Goal: Information Seeking & Learning: Learn about a topic

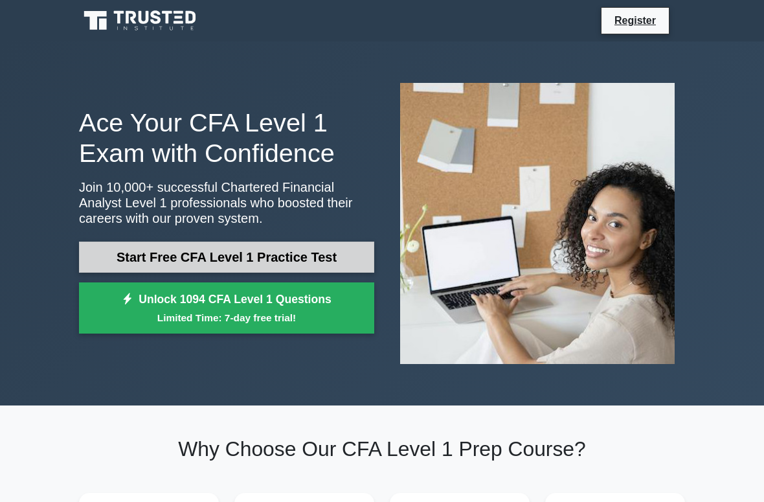
click at [229, 261] on link "Start Free CFA Level 1 Practice Test" at bounding box center [226, 256] width 295 height 31
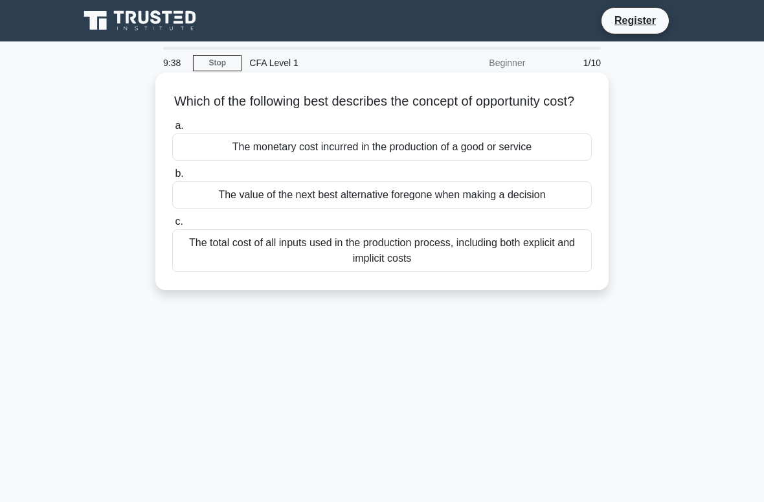
click at [487, 200] on div "The value of the next best alternative foregone when making a decision" at bounding box center [382, 194] width 420 height 27
click at [172, 178] on input "b. The value of the next best alternative foregone when making a decision" at bounding box center [172, 174] width 0 height 8
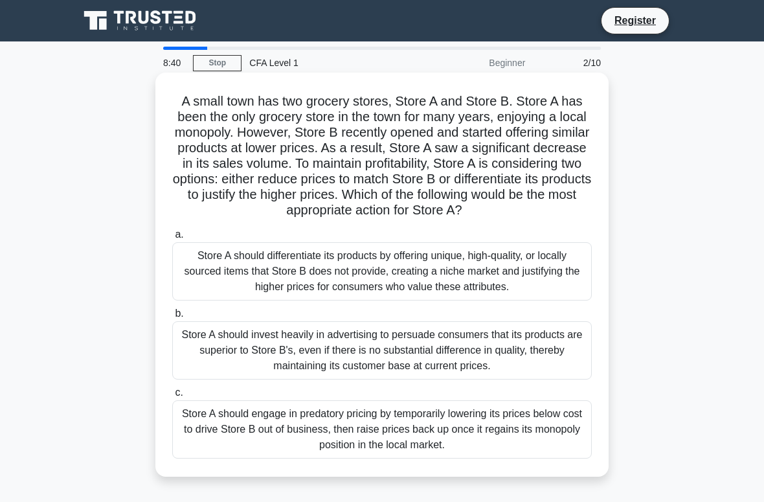
click at [423, 260] on div "Store A should differentiate its products by offering unique, high-quality, or …" at bounding box center [382, 271] width 420 height 58
click at [172, 239] on input "a. Store A should differentiate its products by offering unique, high-quality, …" at bounding box center [172, 234] width 0 height 8
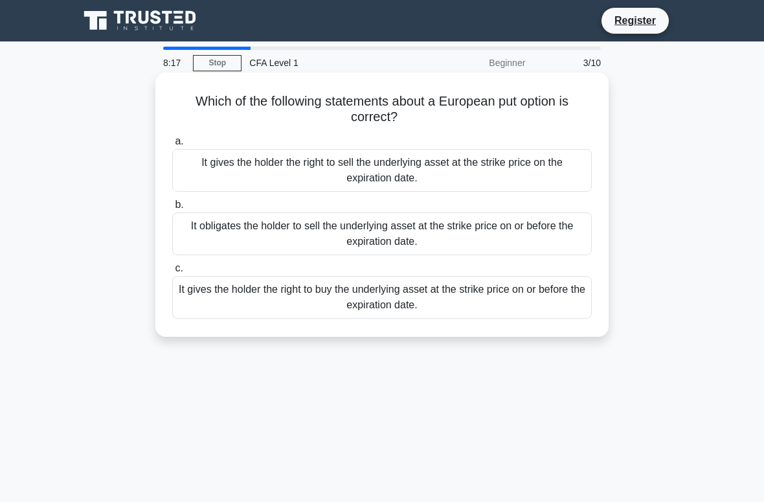
click at [349, 225] on div "It obligates the holder to sell the underlying asset at the strike price on or …" at bounding box center [382, 233] width 420 height 43
click at [172, 209] on input "b. It obligates the holder to sell the underlying asset at the strike price on …" at bounding box center [172, 205] width 0 height 8
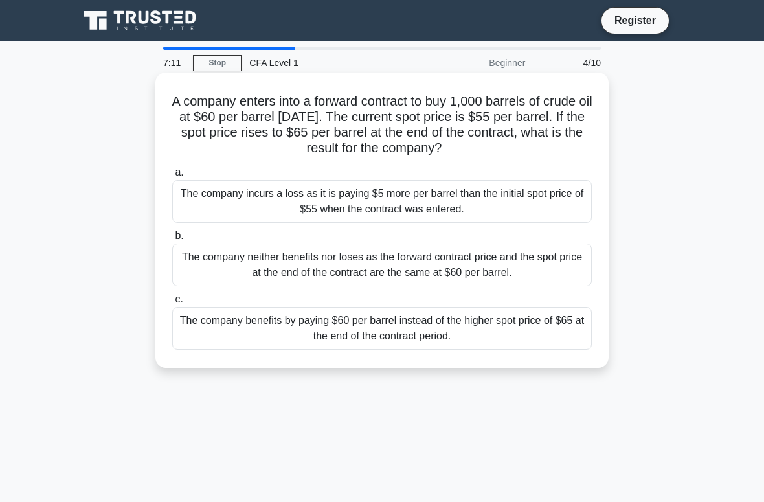
click at [434, 313] on div "The company benefits by paying $60 per barrel instead of the higher spot price …" at bounding box center [382, 328] width 420 height 43
click at [172, 304] on input "c. The company benefits by paying $60 per barrel instead of the higher spot pri…" at bounding box center [172, 299] width 0 height 8
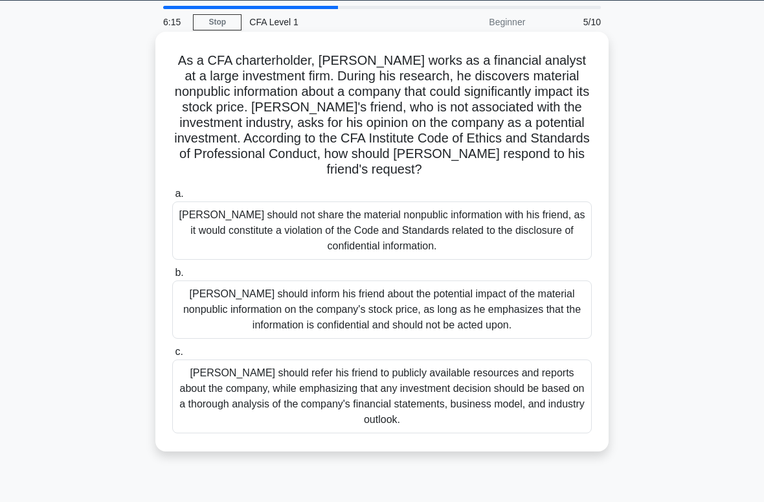
scroll to position [43, 0]
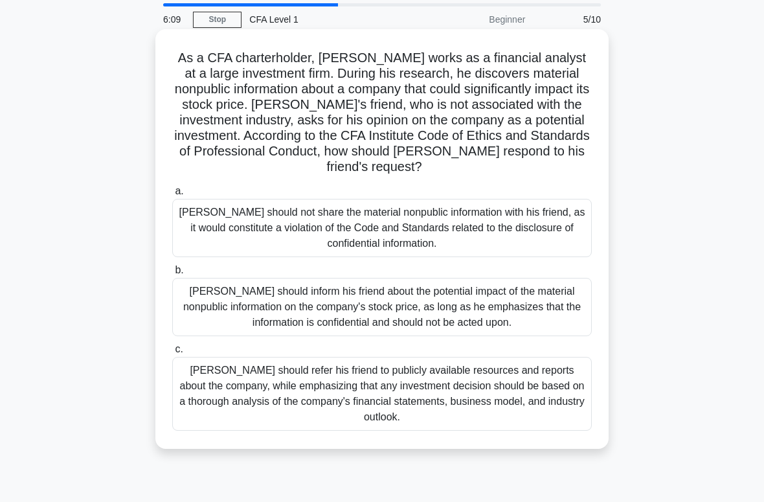
click at [568, 216] on div "Michael should not share the material nonpublic information with his friend, as…" at bounding box center [382, 228] width 420 height 58
click at [172, 196] on input "a. Michael should not share the material nonpublic information with his friend,…" at bounding box center [172, 191] width 0 height 8
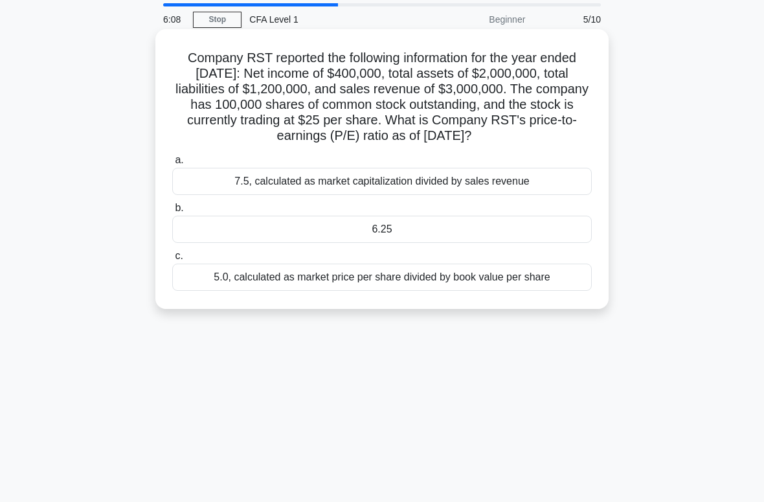
scroll to position [0, 0]
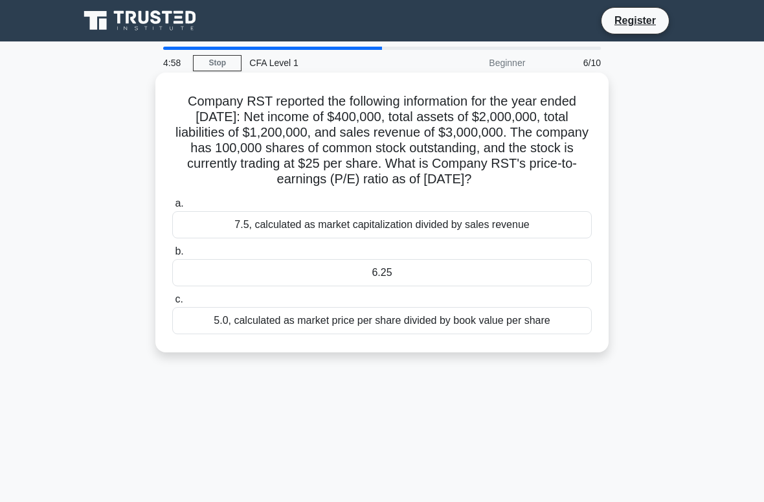
click at [409, 231] on div "7.5, calculated as market capitalization divided by sales revenue" at bounding box center [382, 224] width 420 height 27
click at [172, 208] on input "a. 7.5, calculated as market capitalization divided by sales revenue" at bounding box center [172, 203] width 0 height 8
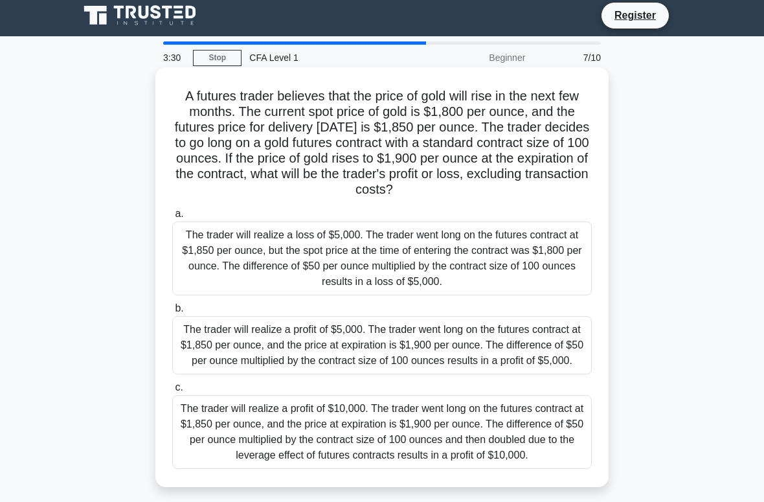
scroll to position [8, 0]
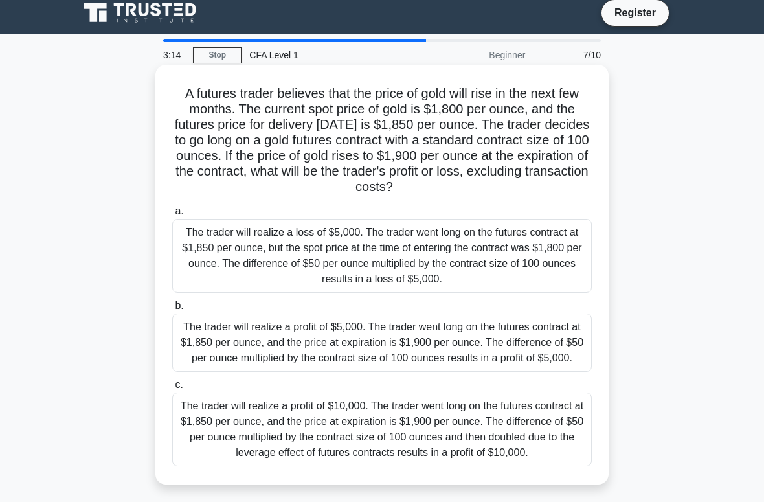
click at [539, 340] on div "The trader will realize a profit of $5,000. The trader went long on the futures…" at bounding box center [382, 342] width 420 height 58
click at [172, 310] on input "b. The trader will realize a profit of $5,000. The trader went long on the futu…" at bounding box center [172, 306] width 0 height 8
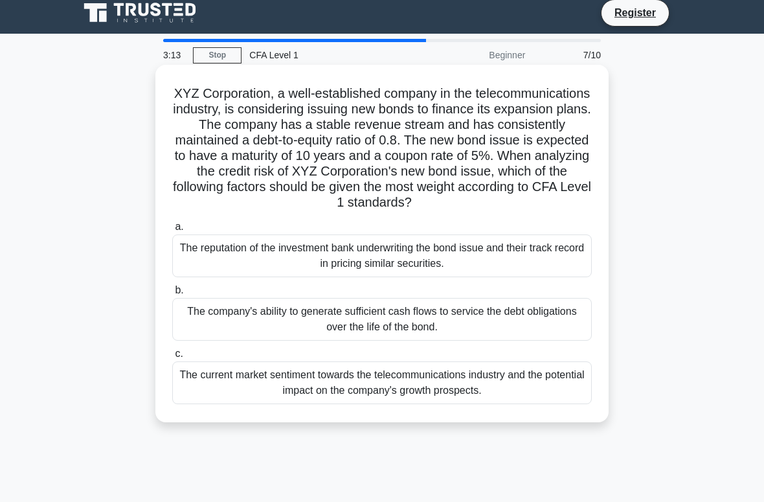
scroll to position [0, 0]
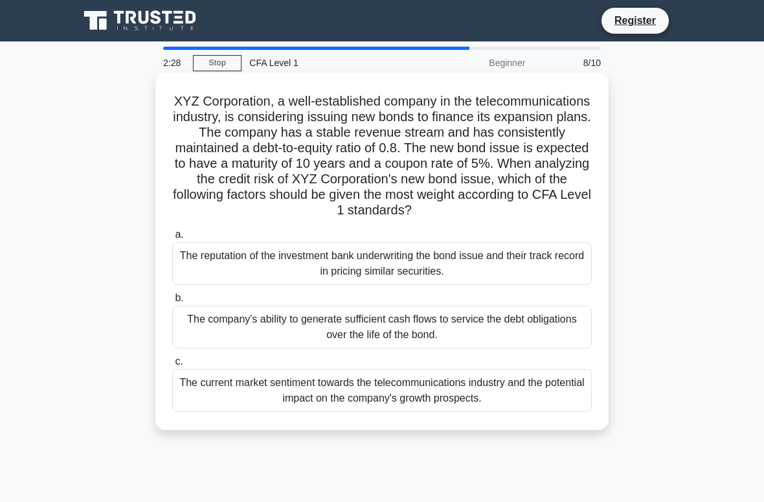
click at [559, 313] on div "The company's ability to generate sufficient cash flows to service the debt obl…" at bounding box center [382, 327] width 420 height 43
click at [172, 302] on input "b. The company's ability to generate sufficient cash flows to service the debt …" at bounding box center [172, 298] width 0 height 8
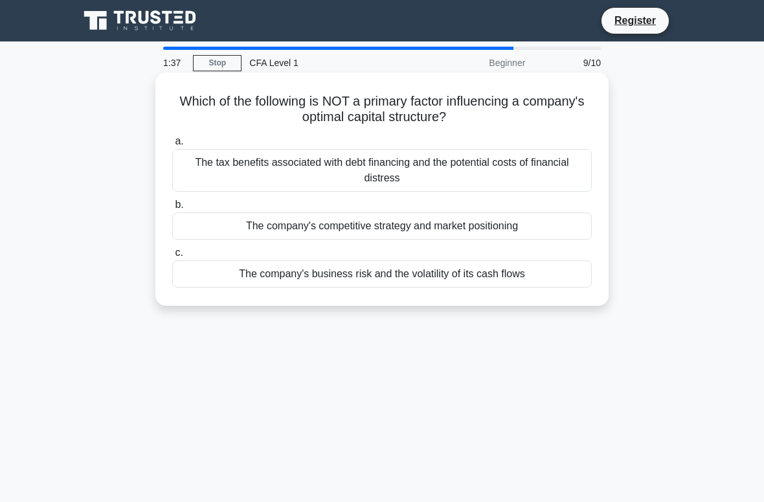
click at [468, 160] on div "The tax benefits associated with debt financing and the potential costs of fina…" at bounding box center [382, 170] width 420 height 43
click at [172, 146] on input "a. The tax benefits associated with debt financing and the potential costs of f…" at bounding box center [172, 141] width 0 height 8
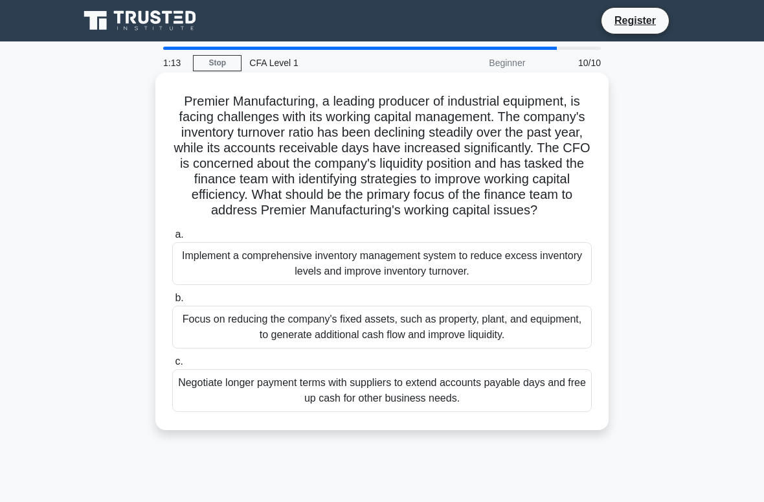
click at [401, 320] on div "Focus on reducing the company's fixed assets, such as property, plant, and equi…" at bounding box center [382, 327] width 420 height 43
click at [172, 302] on input "b. Focus on reducing the company's fixed assets, such as property, plant, and e…" at bounding box center [172, 298] width 0 height 8
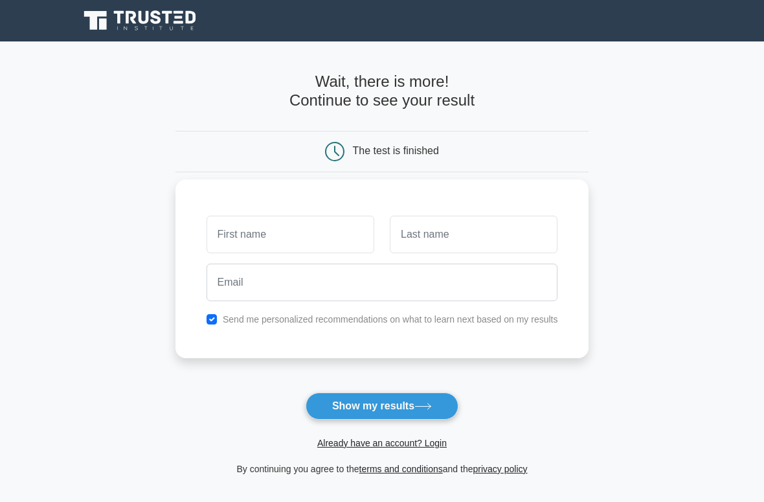
click at [354, 234] on input "text" at bounding box center [291, 235] width 168 height 38
type input "[PERSON_NAME]"
type input "chbouki"
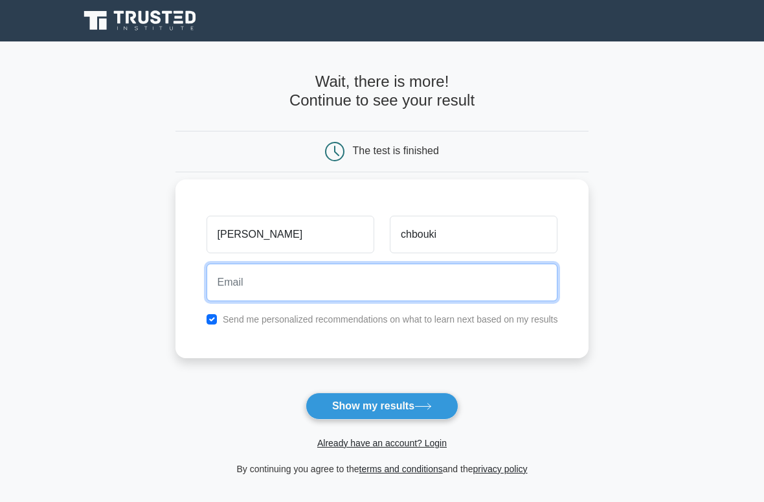
type input "[EMAIL_ADDRESS][DOMAIN_NAME]"
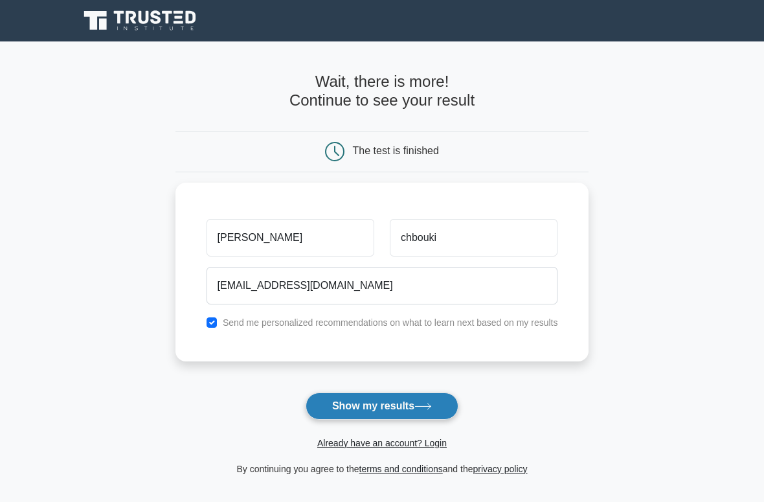
click at [394, 398] on button "Show my results" at bounding box center [382, 405] width 153 height 27
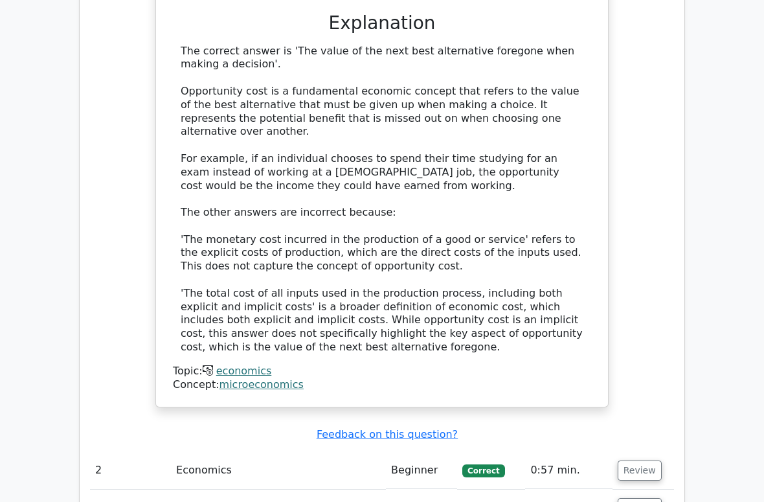
scroll to position [1535, 0]
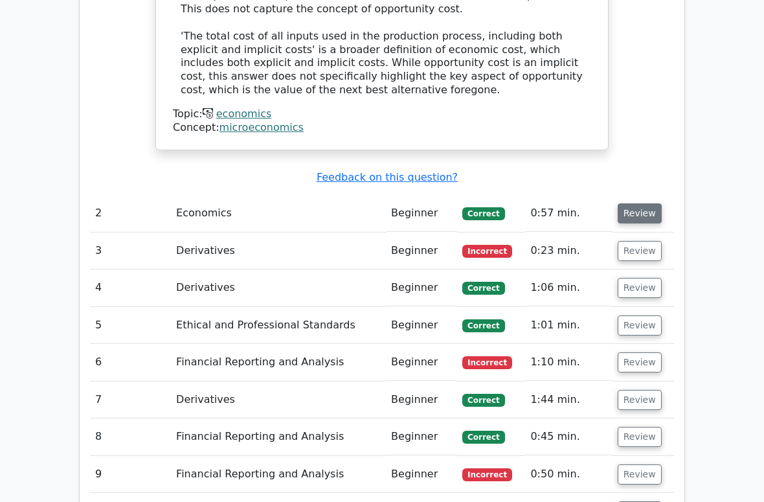
click at [629, 203] on button "Review" at bounding box center [640, 213] width 44 height 20
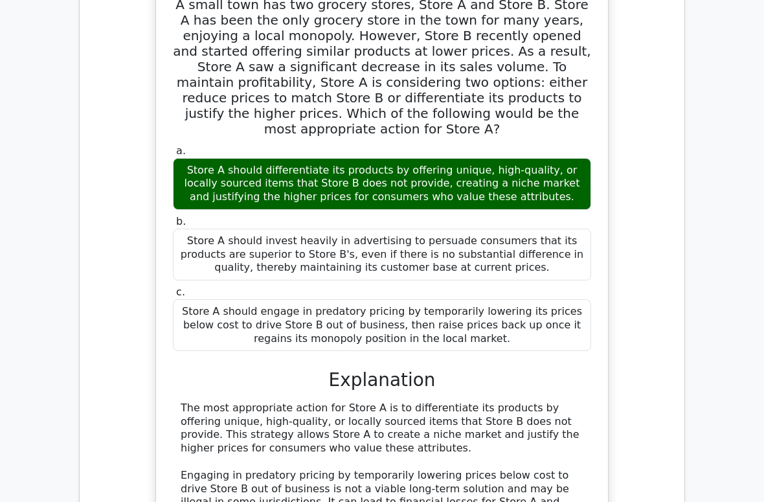
scroll to position [2238, 0]
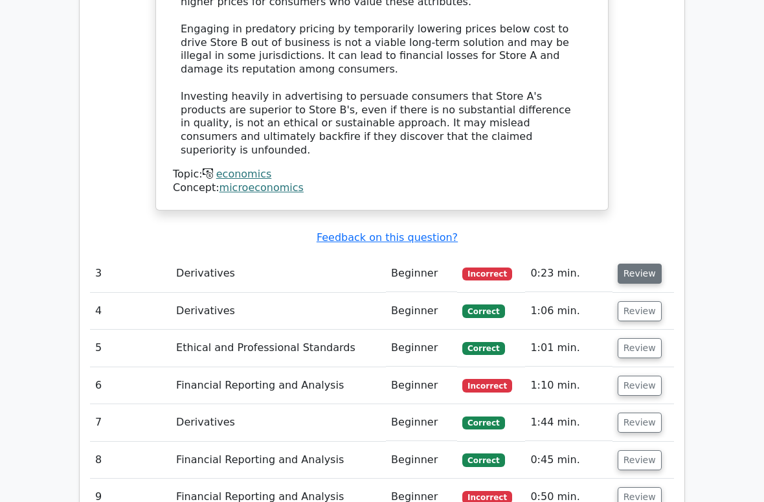
click at [636, 263] on button "Review" at bounding box center [640, 273] width 44 height 20
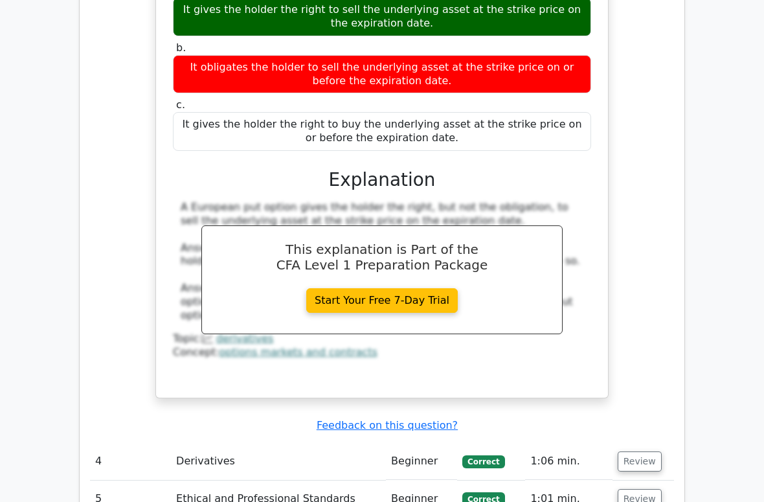
scroll to position [2628, 0]
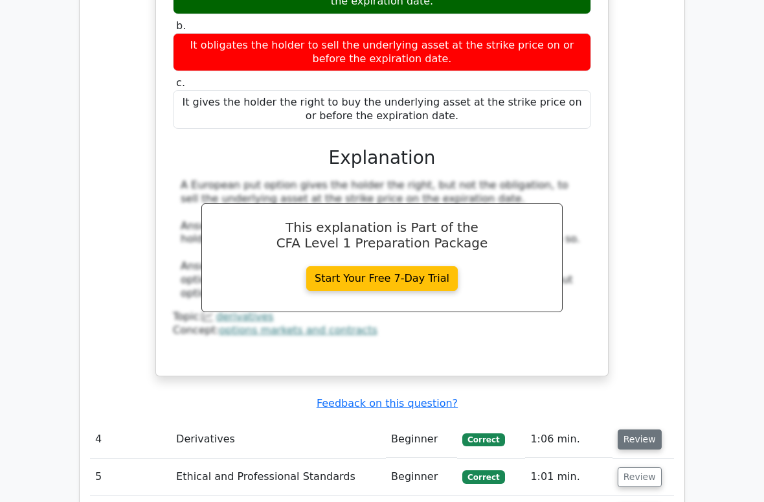
click at [645, 429] on button "Review" at bounding box center [640, 439] width 44 height 20
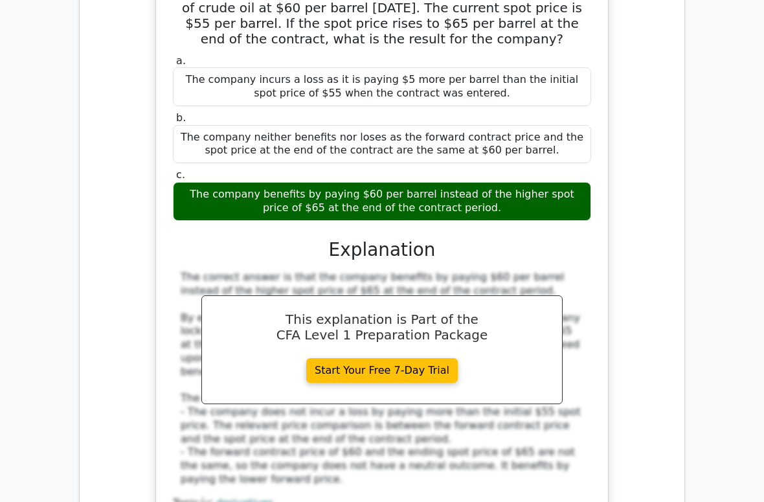
scroll to position [3241, 0]
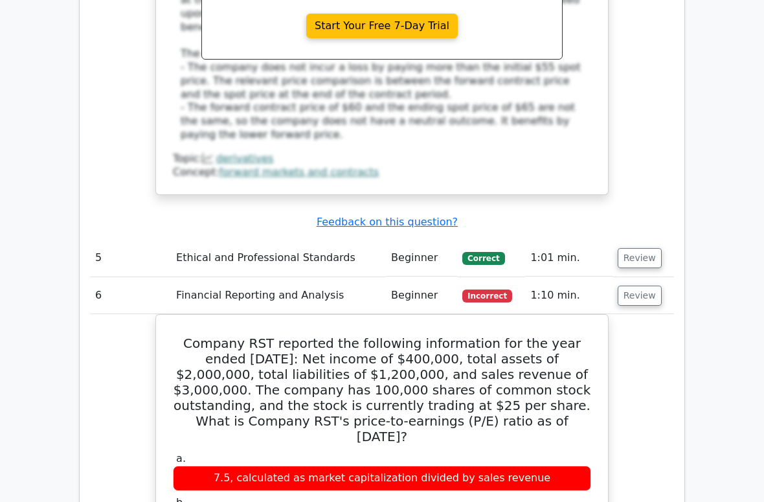
scroll to position [3895, 0]
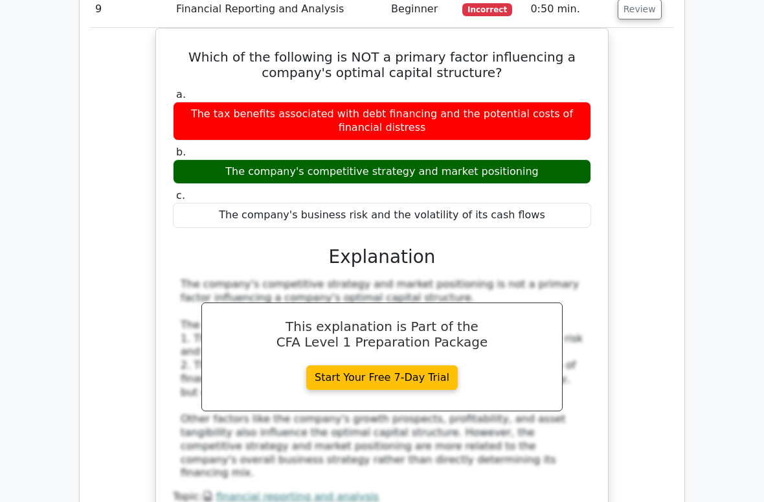
scroll to position [4497, 0]
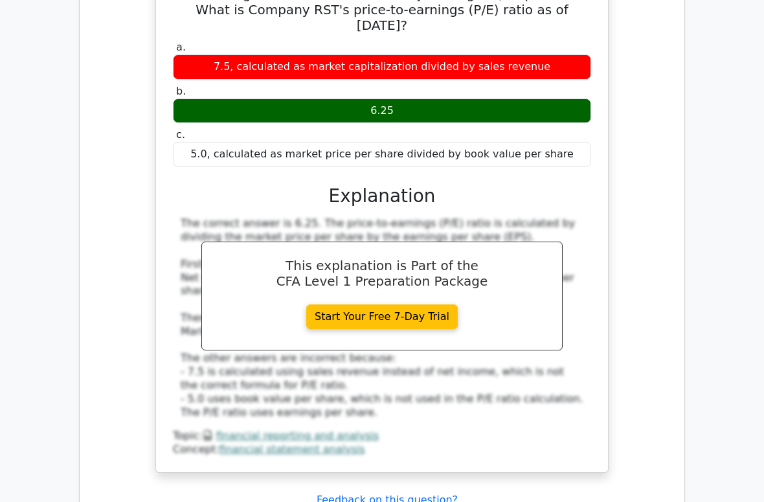
scroll to position [3877, 0]
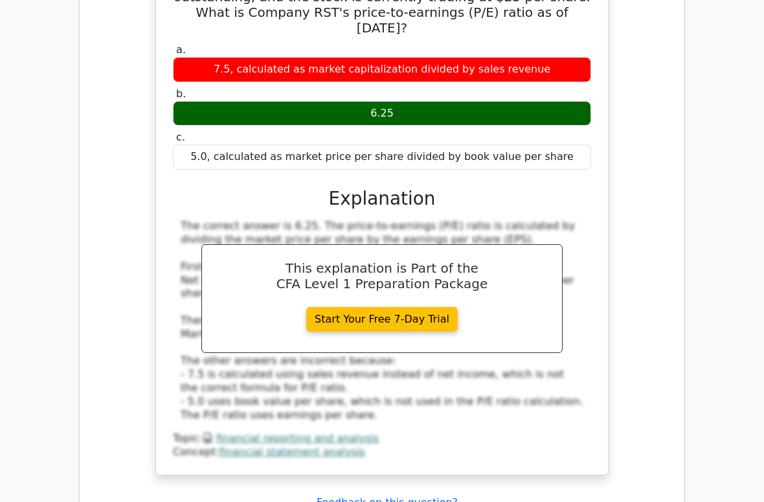
drag, startPoint x: 621, startPoint y: 394, endPoint x: 617, endPoint y: 399, distance: 6.9
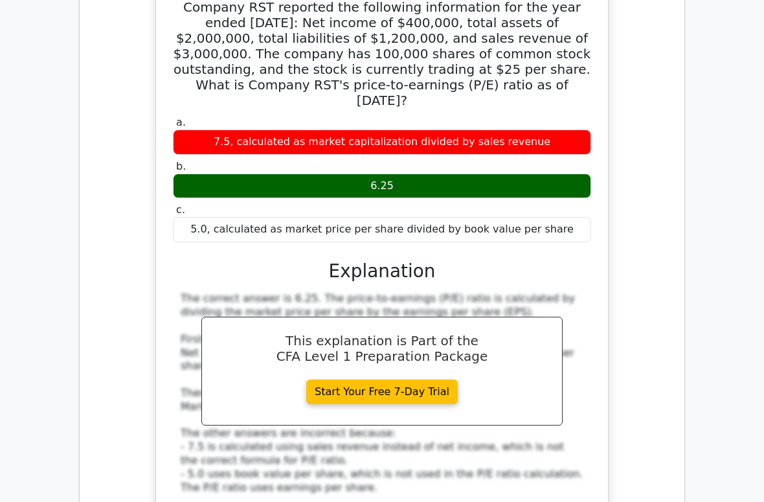
scroll to position [3360, 0]
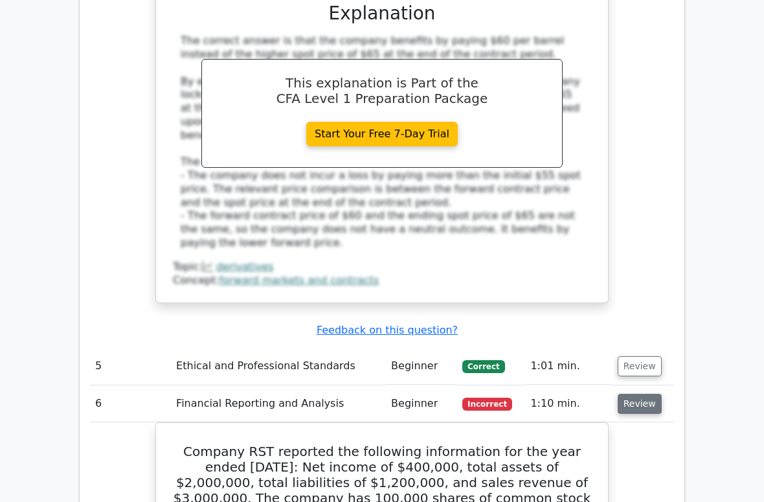
click at [633, 394] on button "Review" at bounding box center [640, 404] width 44 height 20
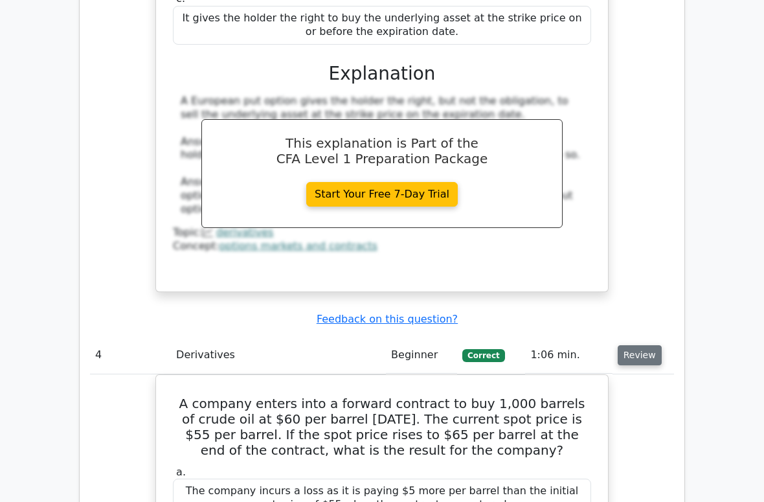
click at [631, 345] on button "Review" at bounding box center [640, 355] width 44 height 20
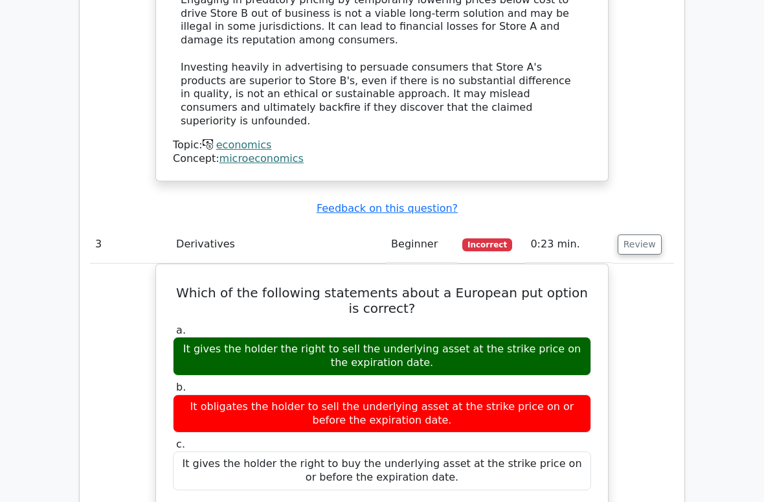
scroll to position [2240, 0]
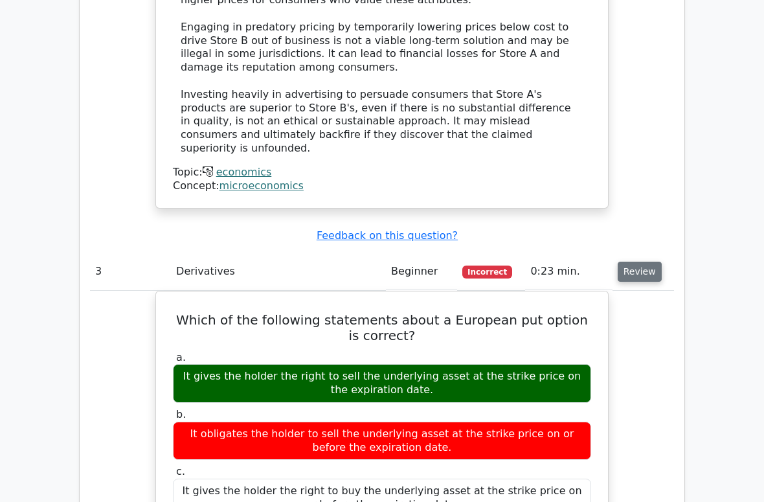
click at [633, 262] on button "Review" at bounding box center [640, 272] width 44 height 20
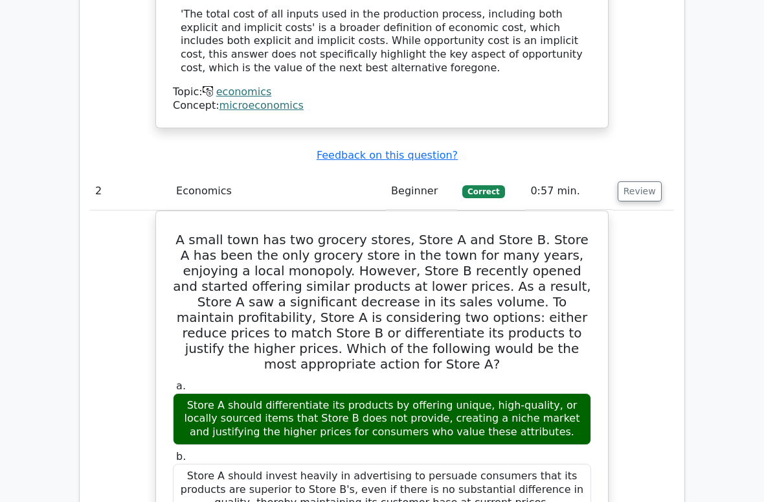
scroll to position [1429, 0]
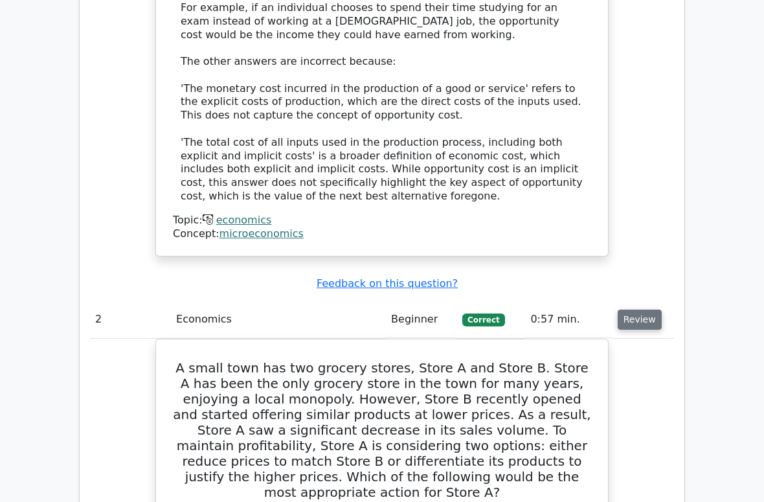
click at [636, 309] on button "Review" at bounding box center [640, 319] width 44 height 20
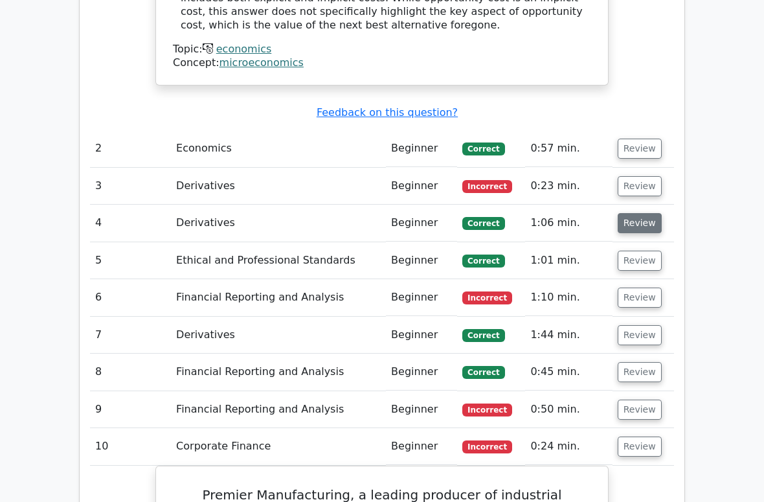
scroll to position [1491, 0]
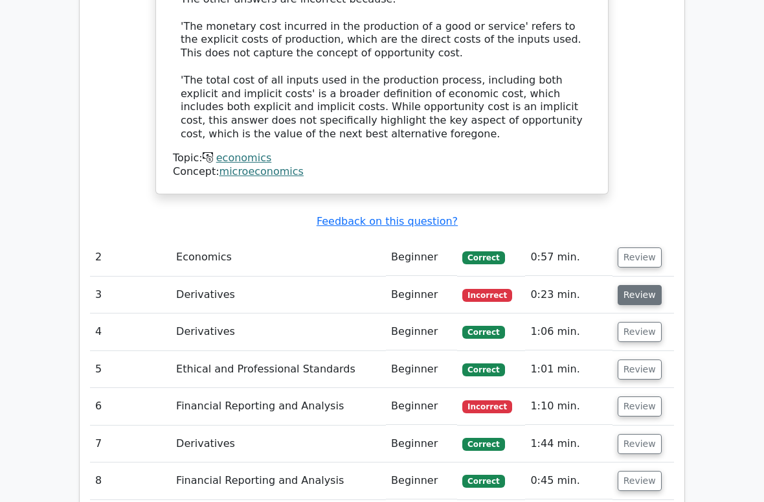
click at [631, 285] on button "Review" at bounding box center [640, 295] width 44 height 20
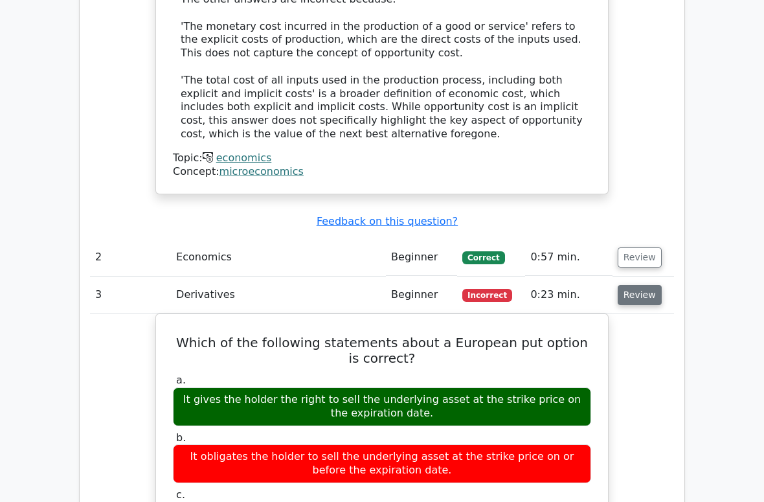
click at [642, 285] on button "Review" at bounding box center [640, 295] width 44 height 20
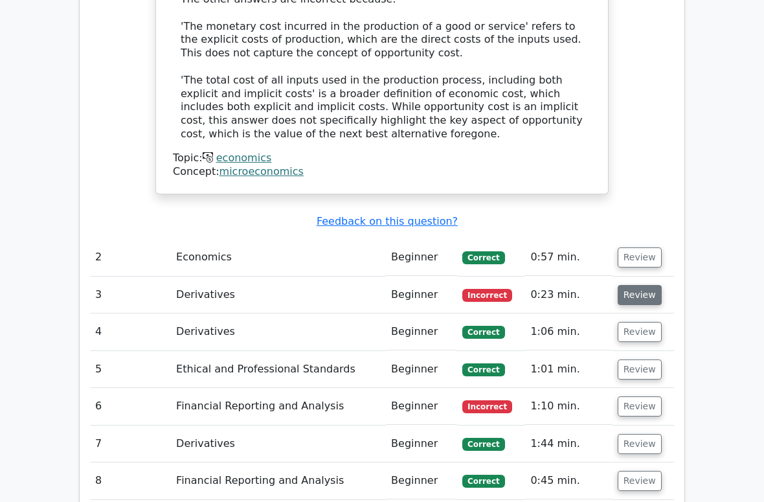
click at [641, 285] on button "Review" at bounding box center [640, 295] width 44 height 20
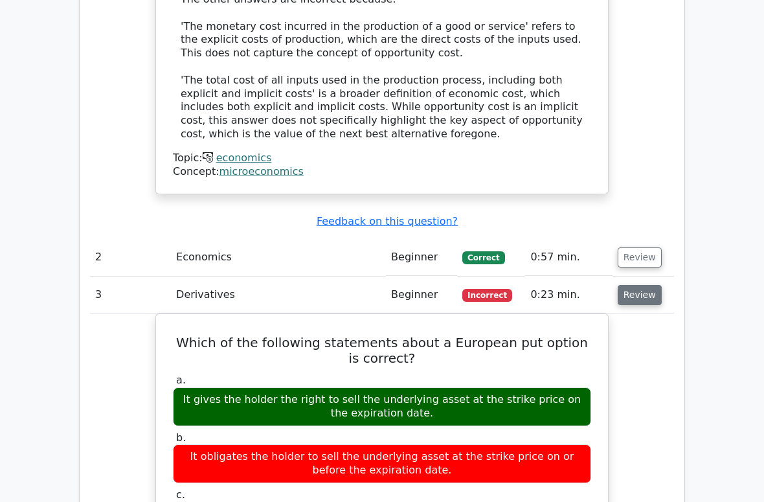
click at [640, 285] on button "Review" at bounding box center [640, 295] width 44 height 20
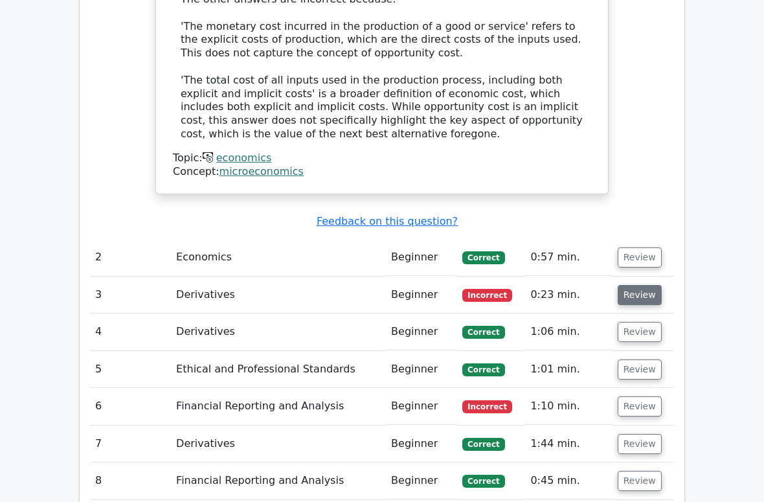
click at [639, 285] on button "Review" at bounding box center [640, 295] width 44 height 20
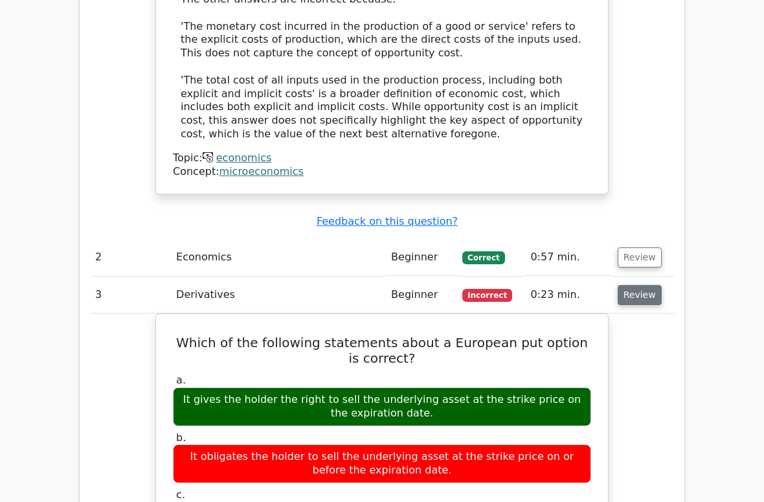
click at [636, 285] on button "Review" at bounding box center [640, 295] width 44 height 20
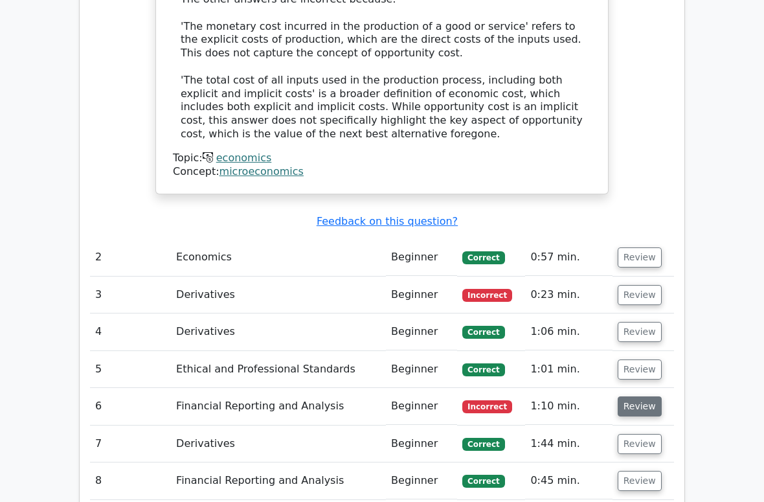
click at [634, 396] on button "Review" at bounding box center [640, 406] width 44 height 20
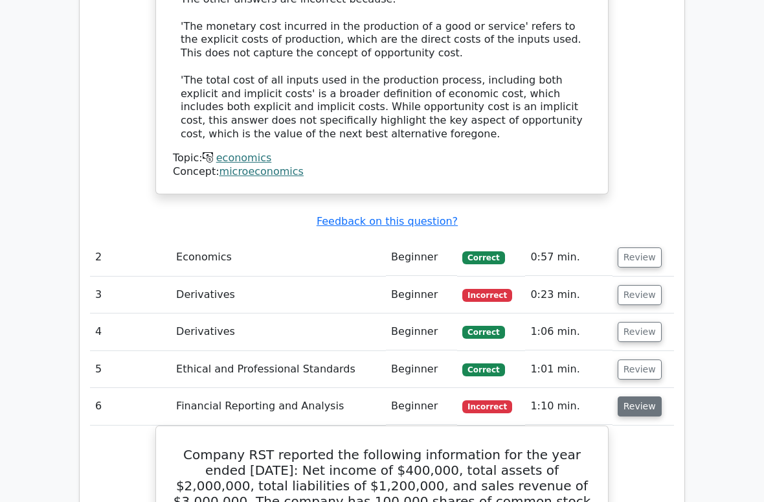
click at [634, 396] on button "Review" at bounding box center [640, 406] width 44 height 20
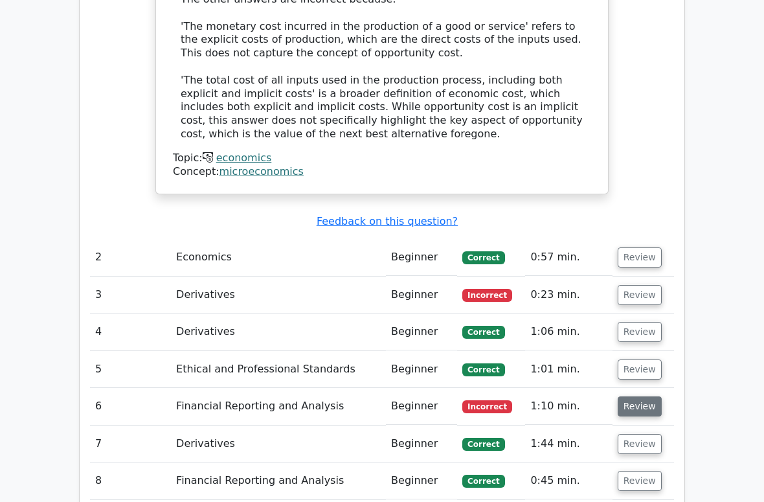
scroll to position [1494, 0]
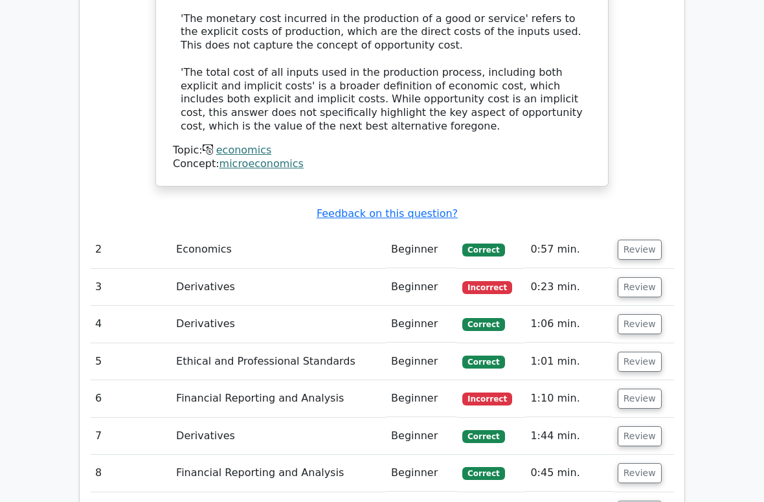
scroll to position [1548, 0]
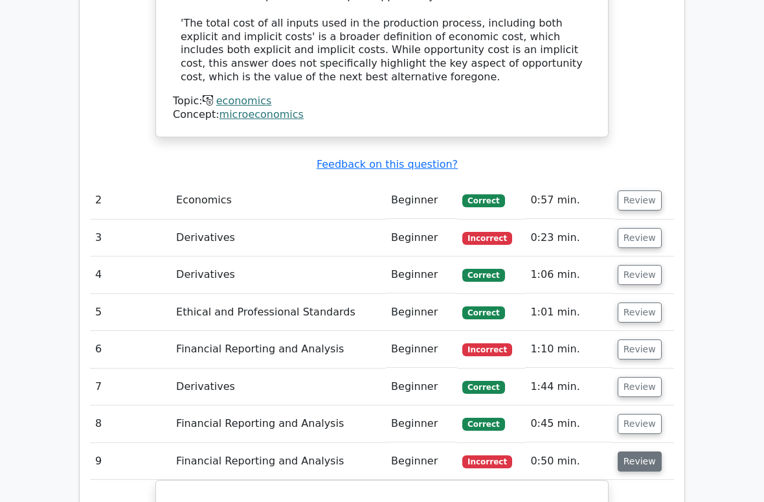
click at [650, 451] on button "Review" at bounding box center [640, 461] width 44 height 20
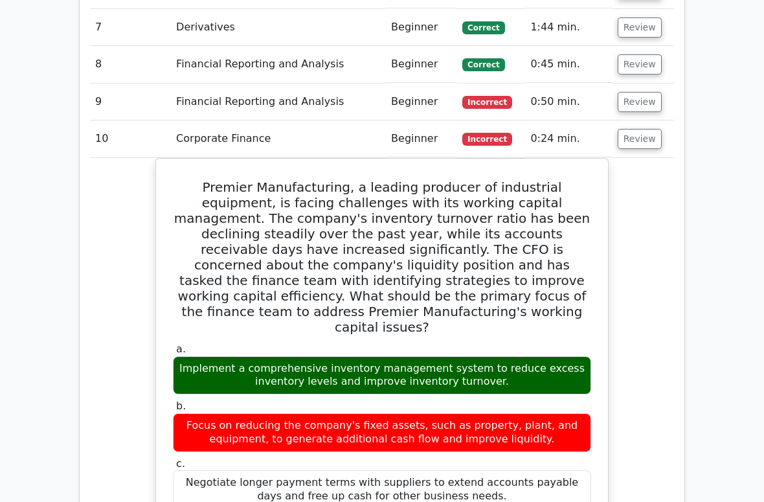
scroll to position [1749, 0]
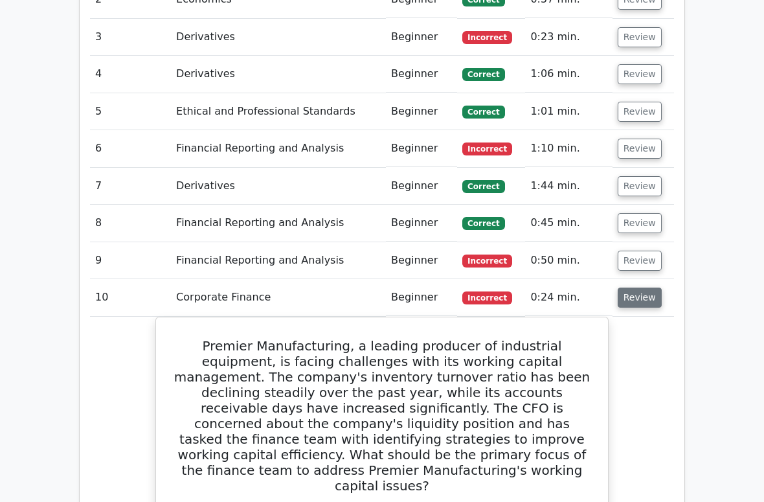
click at [638, 287] on button "Review" at bounding box center [640, 297] width 44 height 20
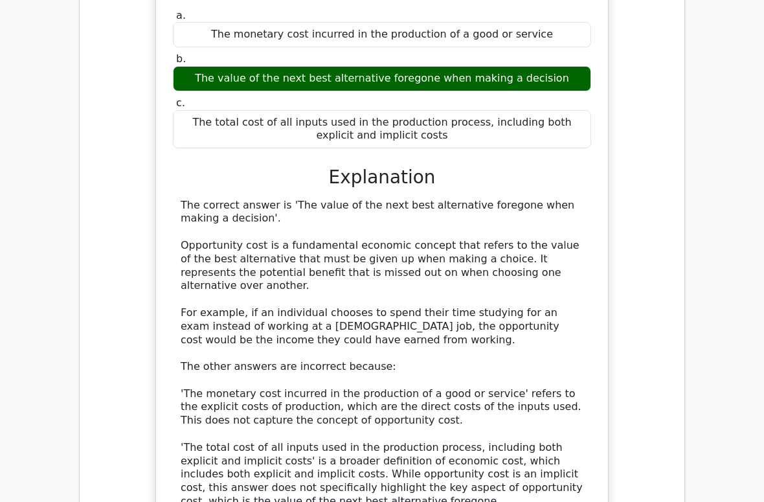
scroll to position [686, 0]
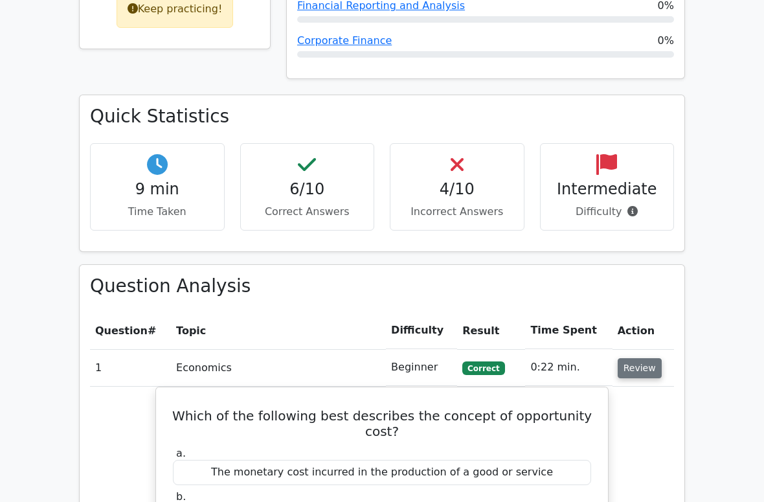
click at [642, 358] on button "Review" at bounding box center [640, 368] width 44 height 20
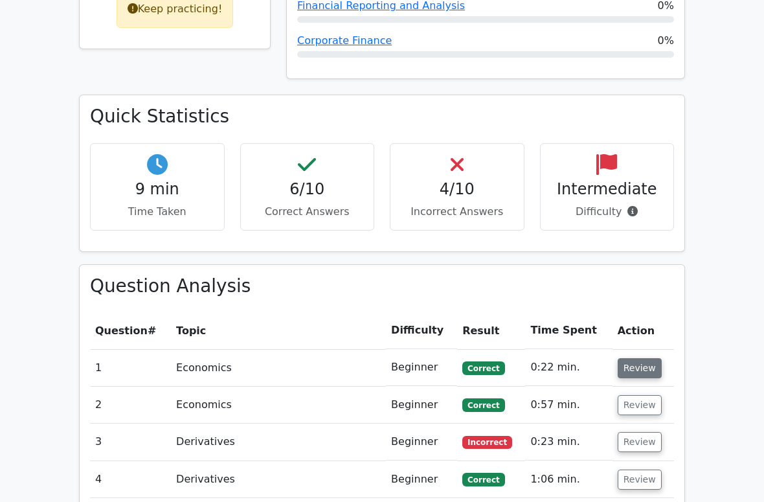
click at [643, 358] on button "Review" at bounding box center [640, 368] width 44 height 20
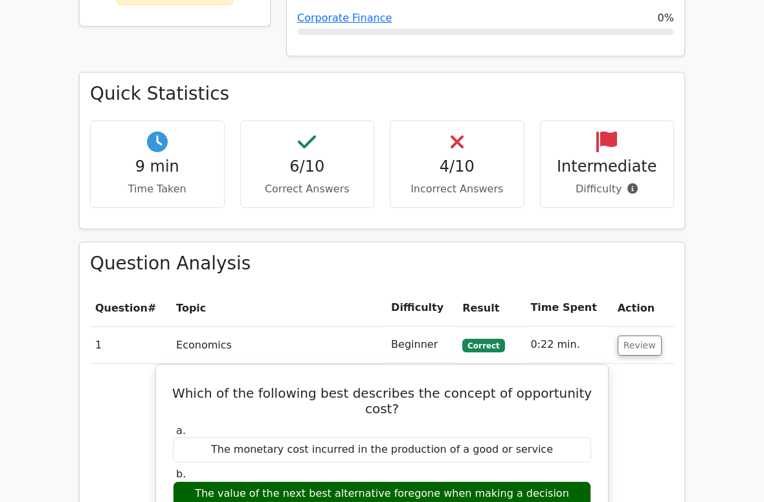
scroll to position [711, 0]
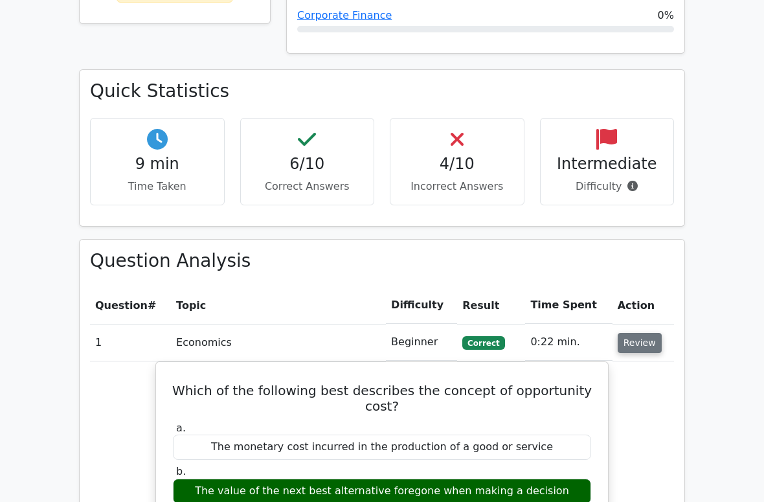
click at [642, 333] on button "Review" at bounding box center [640, 343] width 44 height 20
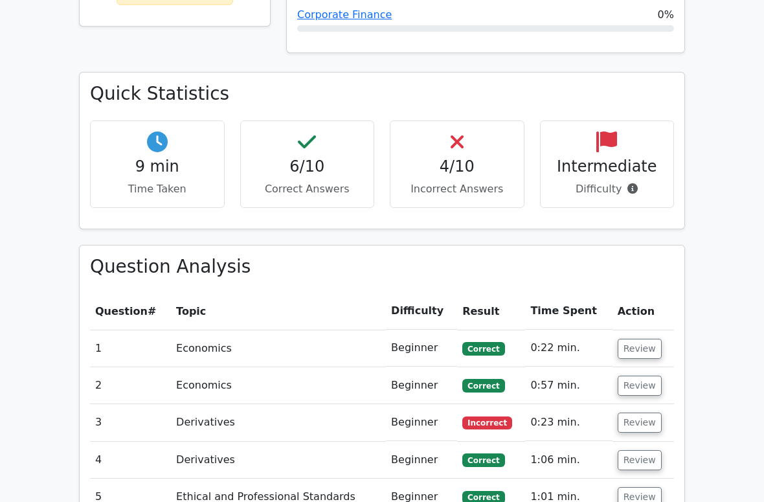
scroll to position [275, 0]
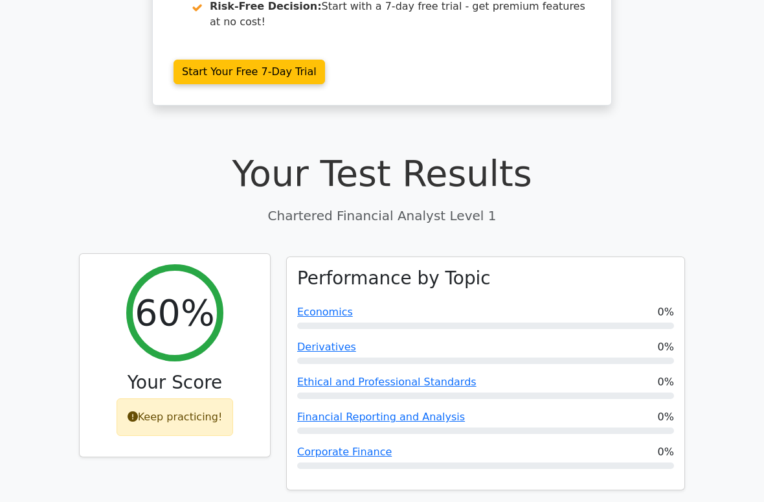
click at [136, 411] on icon at bounding box center [133, 416] width 10 height 10
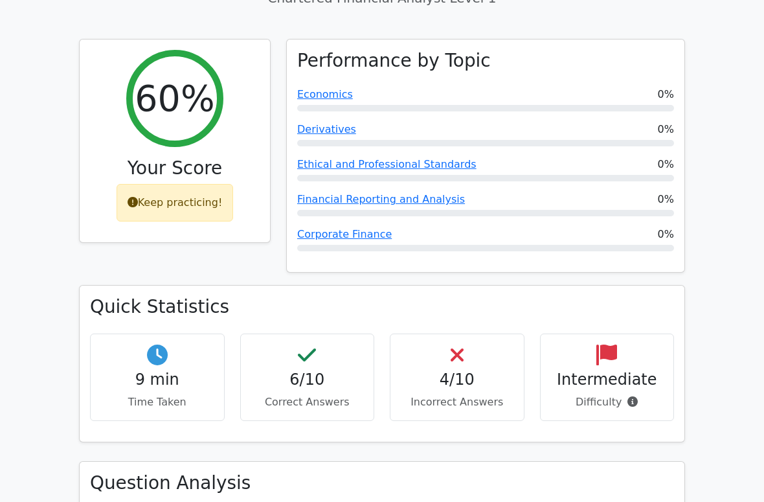
scroll to position [0, 0]
